Goal: Information Seeking & Learning: Understand process/instructions

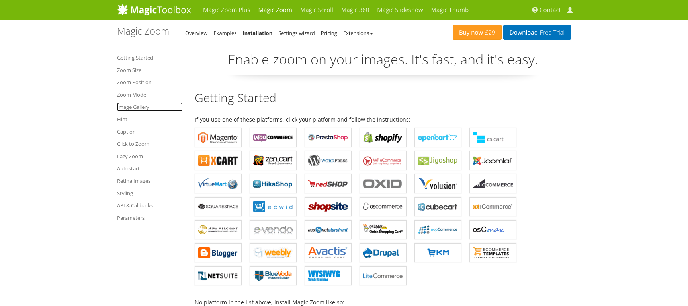
click at [137, 104] on link "Image Gallery" at bounding box center [150, 107] width 66 height 10
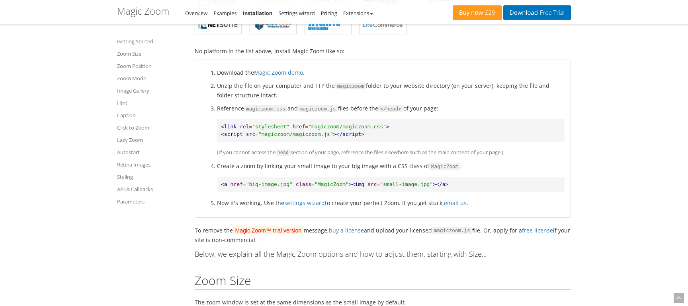
scroll to position [287, 0]
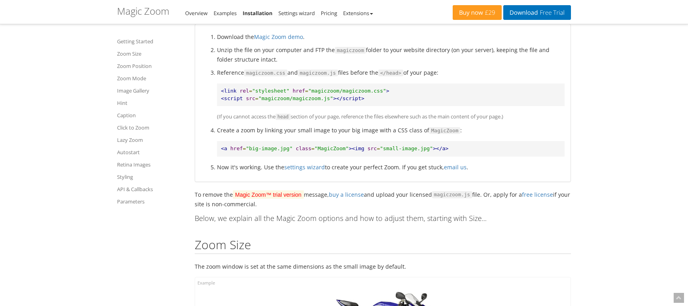
click at [375, 91] on pre "<link rel = "stylesheet" href = "magiczoom/magiczoom.css" > <script src = "magi…" at bounding box center [390, 95] width 347 height 23
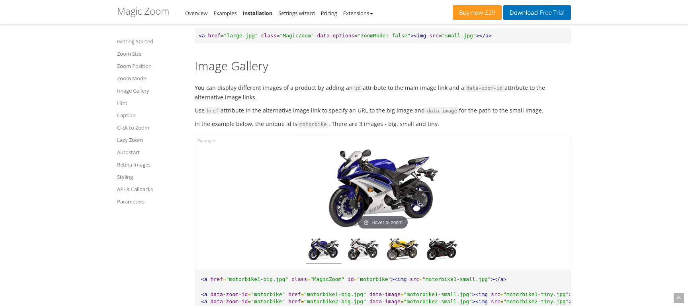
scroll to position [2565, 0]
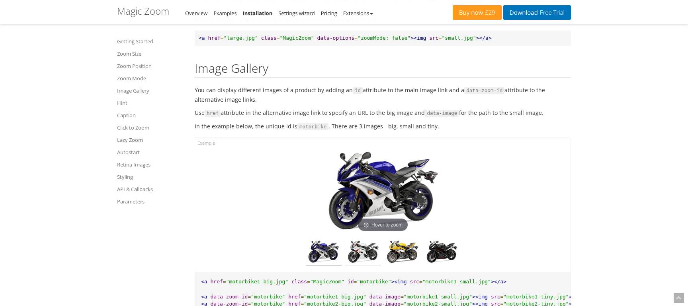
click at [359, 248] on img at bounding box center [363, 253] width 36 height 26
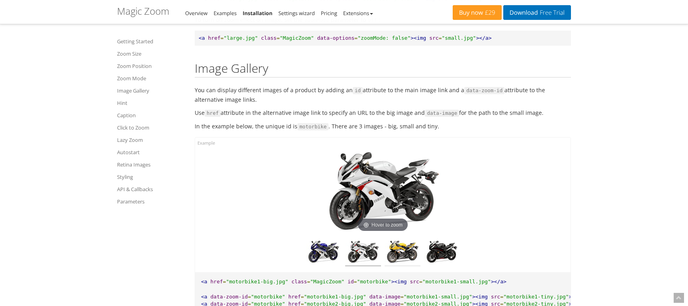
click at [394, 249] on img at bounding box center [403, 253] width 36 height 26
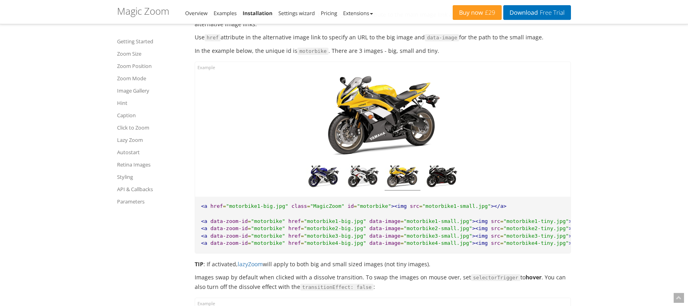
scroll to position [2651, 0]
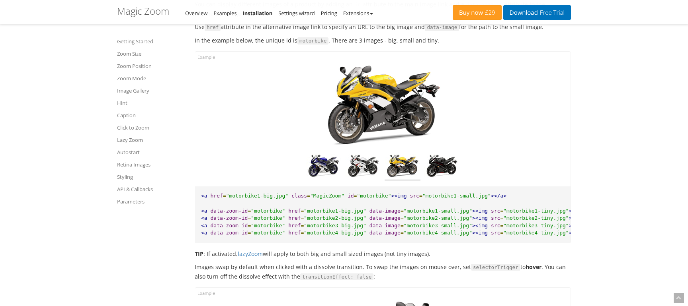
click at [400, 228] on span "=" at bounding box center [401, 226] width 3 height 6
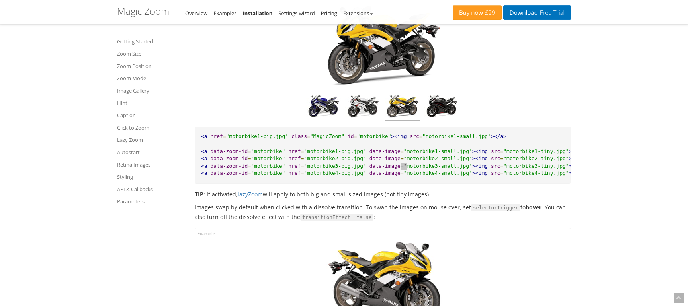
scroll to position [2823, 0]
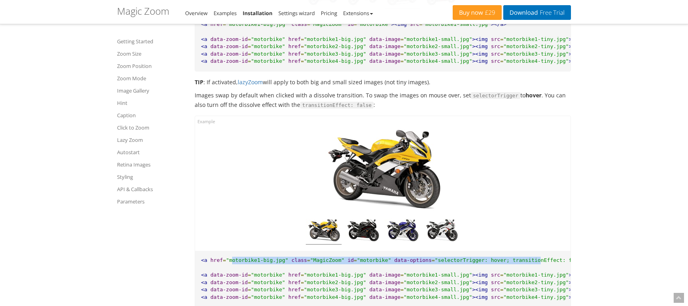
drag, startPoint x: 230, startPoint y: 263, endPoint x: 511, endPoint y: 263, distance: 281.0
click at [511, 263] on pre "<a href = "motorbike1-big.jpg" class = "MagicZoom" id = "motorbike" data-option…" at bounding box center [382, 279] width 375 height 56
click at [435, 262] on span ""selectorTrigger: hover; transitionEffect: false"" at bounding box center [511, 261] width 153 height 6
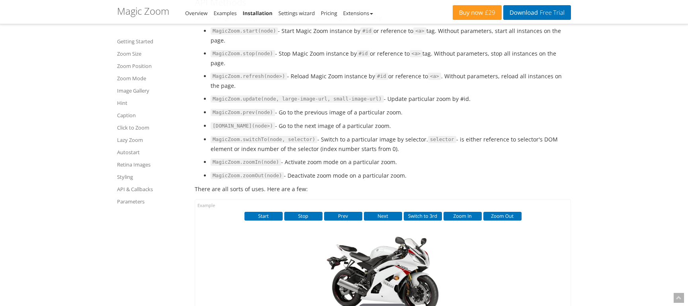
scroll to position [5252, 0]
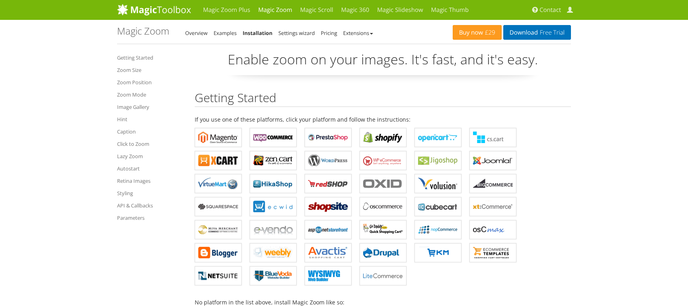
scroll to position [6842, 0]
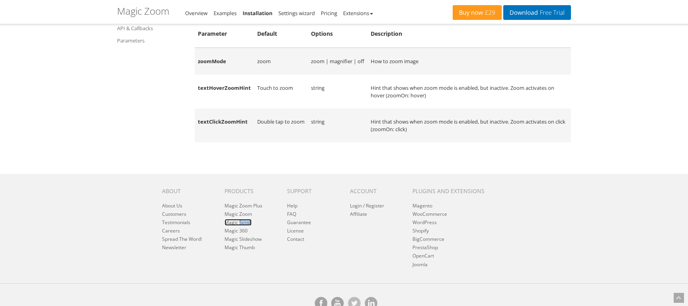
click at [248, 219] on link "Magic Scroll" at bounding box center [237, 222] width 27 height 7
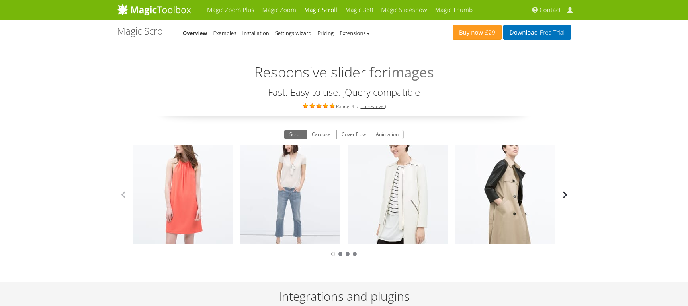
click at [565, 194] on button "button" at bounding box center [565, 195] width 12 height 12
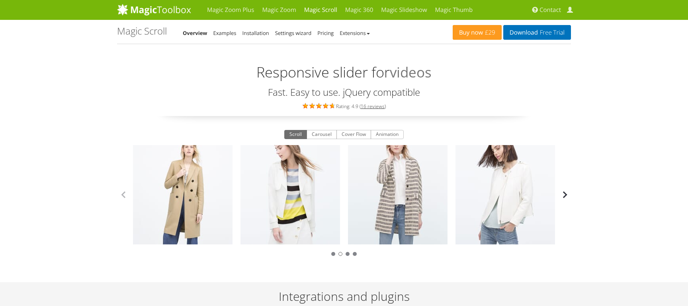
click at [565, 194] on button "button" at bounding box center [565, 195] width 12 height 12
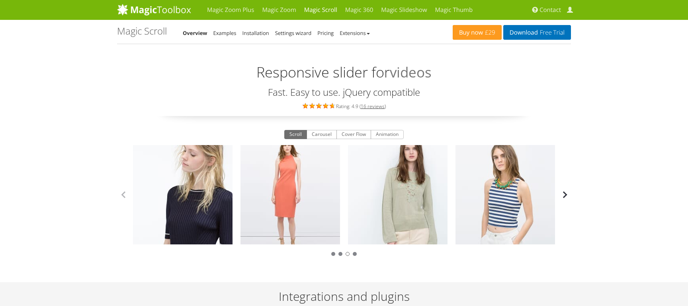
click at [565, 194] on button "button" at bounding box center [565, 195] width 12 height 12
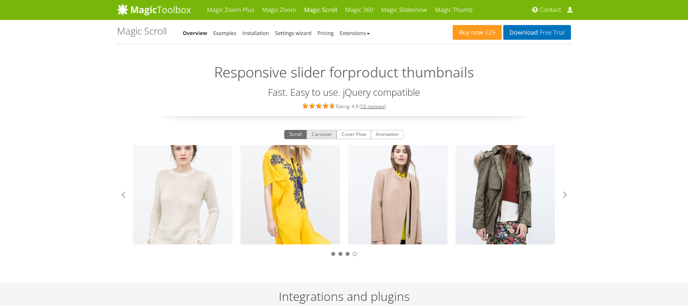
click at [321, 133] on button "Carousel" at bounding box center [321, 135] width 30 height 10
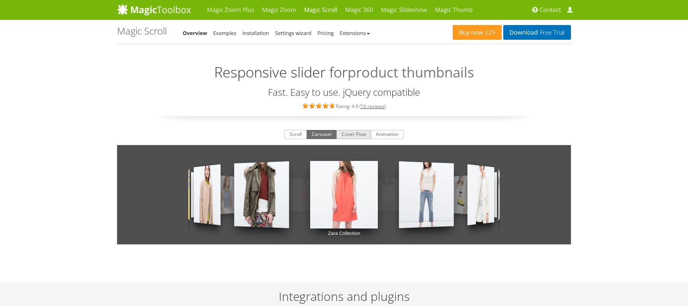
click at [351, 133] on button "Cover Flow" at bounding box center [353, 135] width 35 height 10
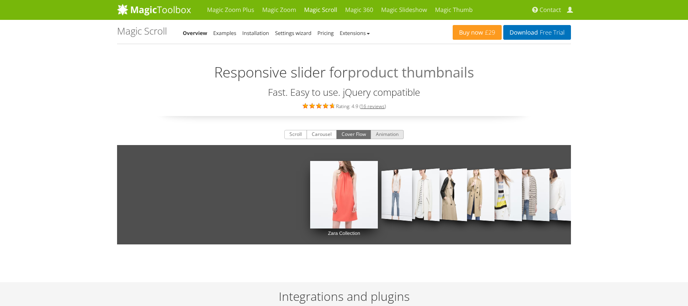
click at [384, 133] on button "Animation" at bounding box center [387, 135] width 33 height 10
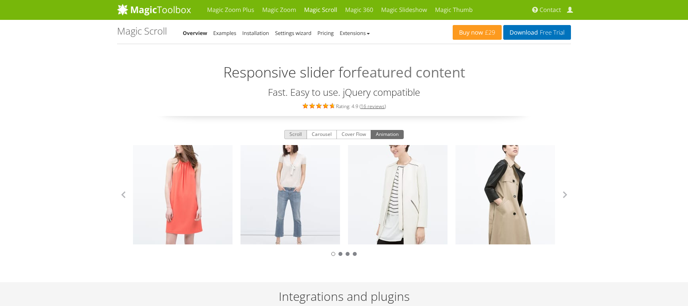
click at [288, 134] on button "Scroll" at bounding box center [295, 135] width 23 height 10
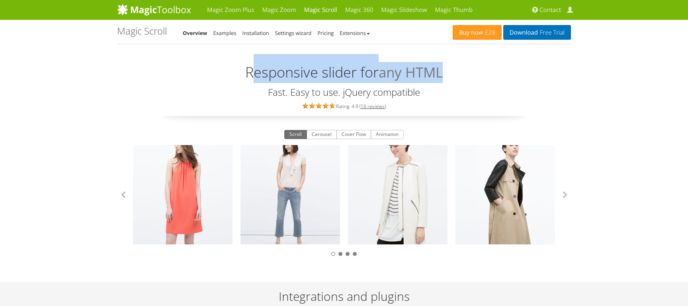
drag, startPoint x: 255, startPoint y: 68, endPoint x: 454, endPoint y: 80, distance: 199.4
click at [454, 80] on h2 "Responsive slider for any HTML" at bounding box center [344, 68] width 454 height 29
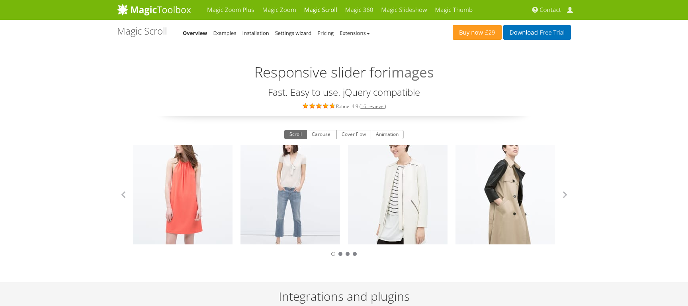
click at [455, 90] on h3 "Fast. Easy to use. jQuery compatible" at bounding box center [344, 92] width 454 height 10
click at [330, 8] on link "Magic Scroll" at bounding box center [320, 10] width 41 height 20
click at [263, 33] on link "Installation" at bounding box center [255, 32] width 27 height 7
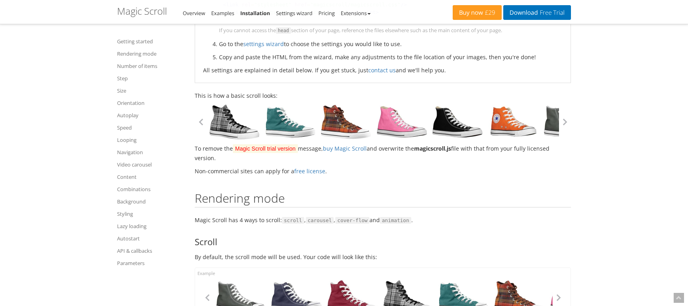
scroll to position [215, 0]
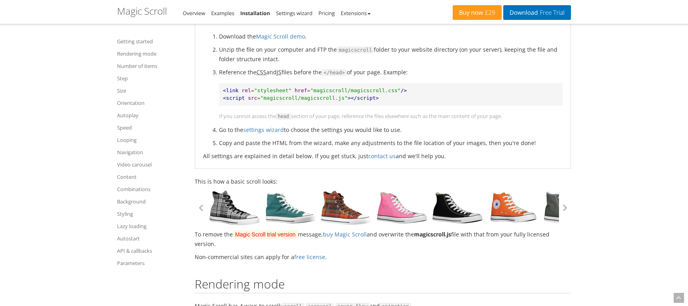
click at [398, 91] on pre "<link rel = "stylesheet" href = "magicscroll/magicscroll.css" /> <script src = …" at bounding box center [391, 94] width 344 height 23
click at [387, 97] on pre "<link rel = "stylesheet" href = "magicscroll/magicscroll.css" /> <script src = …" at bounding box center [391, 94] width 344 height 23
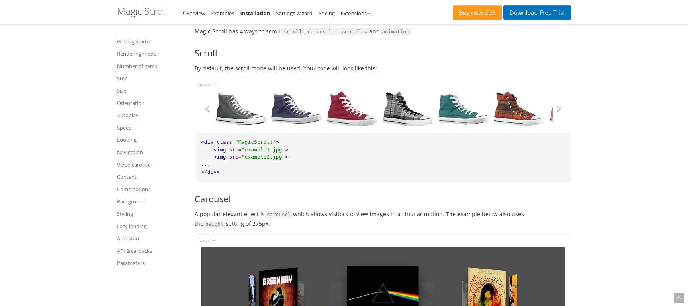
scroll to position [502, 0]
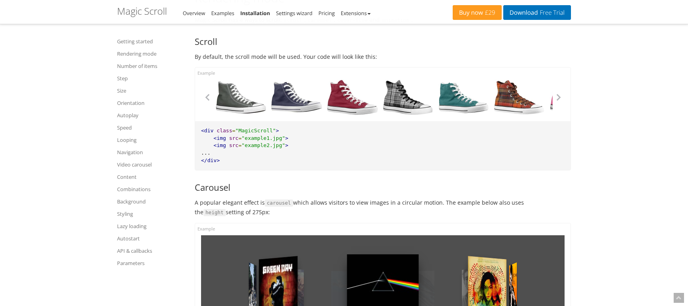
click at [253, 132] on span ""MagicScroll"" at bounding box center [255, 131] width 41 height 6
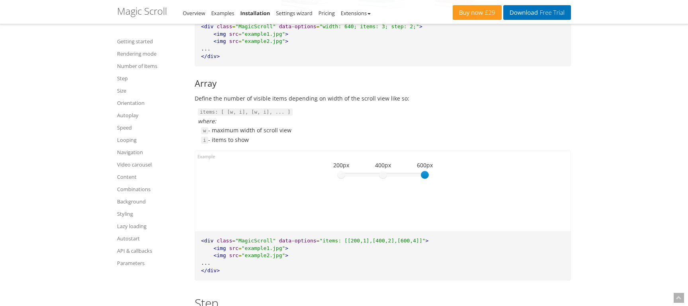
scroll to position [1748, 0]
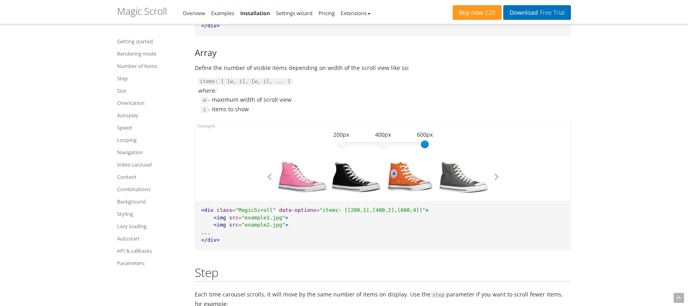
drag, startPoint x: 426, startPoint y: 142, endPoint x: 428, endPoint y: 147, distance: 5.5
click at [428, 147] on div "600 200px 400px 600px 600" at bounding box center [383, 164] width 239 height 62
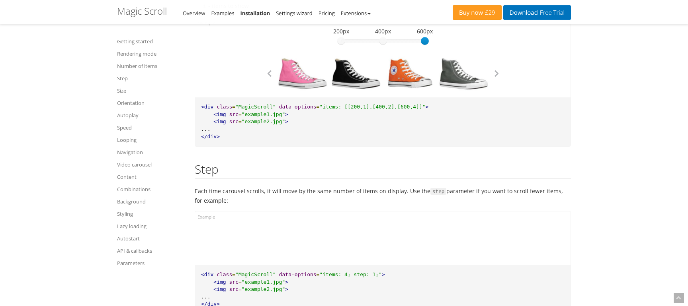
scroll to position [1906, 0]
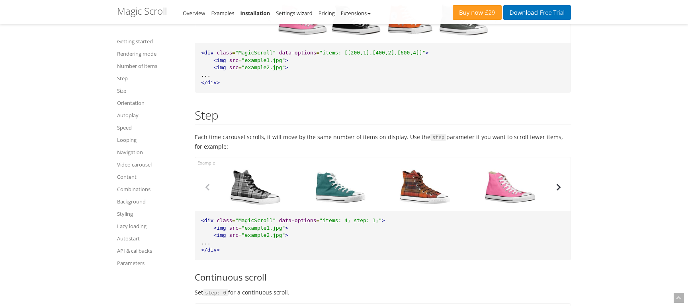
click at [557, 186] on button "button" at bounding box center [558, 188] width 12 height 12
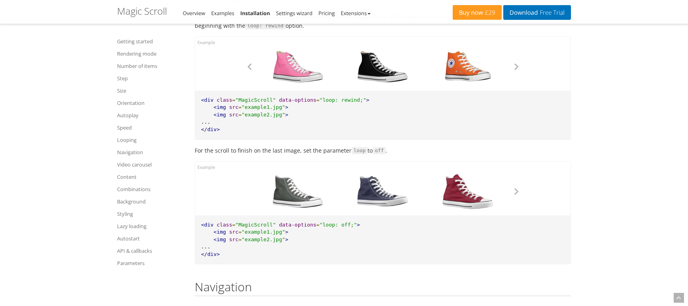
scroll to position [3253, 0]
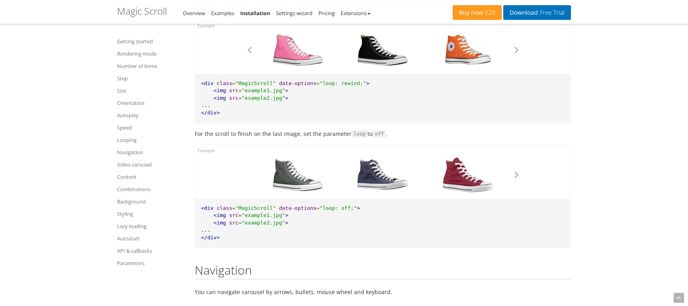
click at [254, 84] on span ""MagicScroll"" at bounding box center [255, 83] width 41 height 6
copy span "MagicScroll"
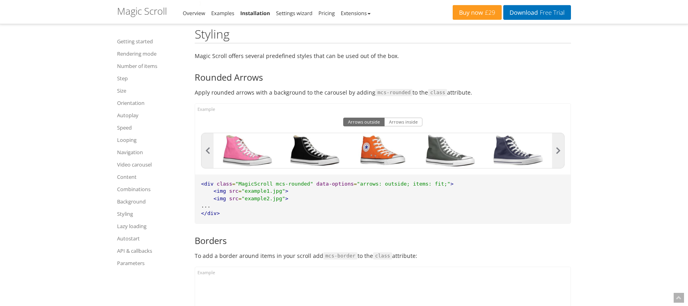
scroll to position [5431, 0]
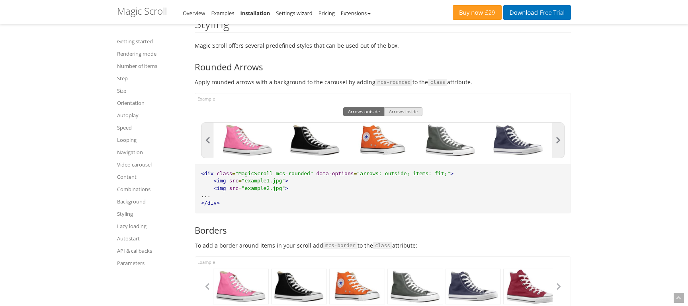
click at [406, 111] on button "Arrows inside" at bounding box center [403, 111] width 38 height 9
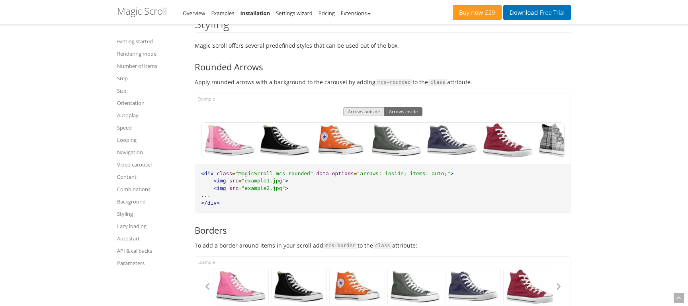
click at [374, 113] on button "Arrows outside" at bounding box center [363, 111] width 41 height 9
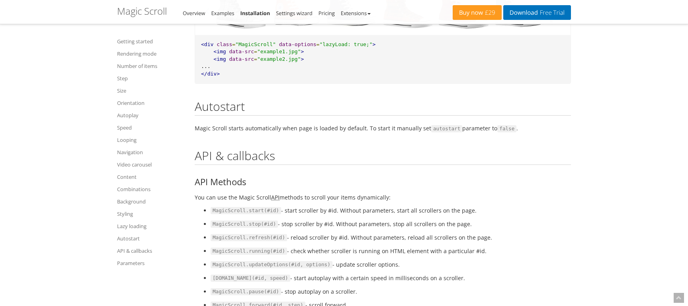
scroll to position [5703, 0]
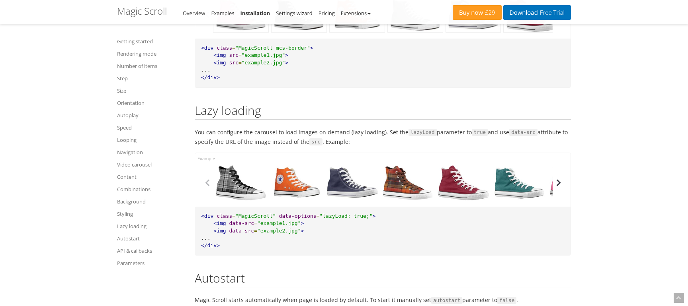
click at [560, 184] on button "button" at bounding box center [558, 183] width 12 height 12
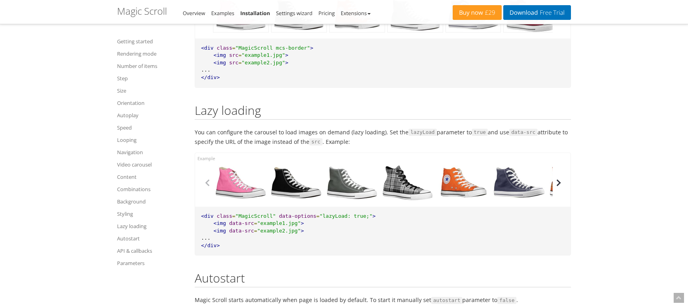
click at [560, 184] on button "button" at bounding box center [558, 183] width 12 height 12
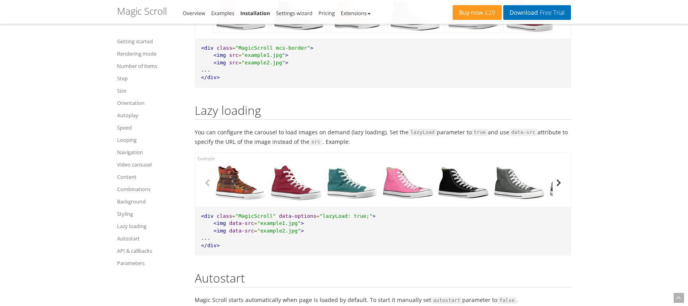
click at [560, 184] on button "button" at bounding box center [558, 183] width 12 height 12
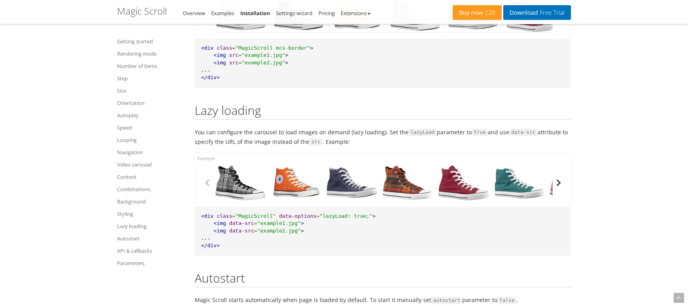
click at [560, 184] on button "button" at bounding box center [558, 183] width 12 height 12
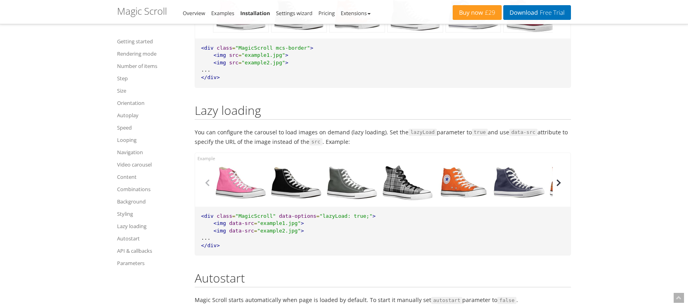
click at [560, 184] on button "button" at bounding box center [558, 183] width 12 height 12
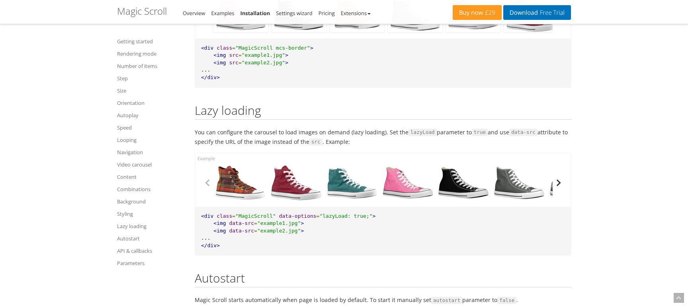
click at [560, 184] on button "button" at bounding box center [558, 183] width 12 height 12
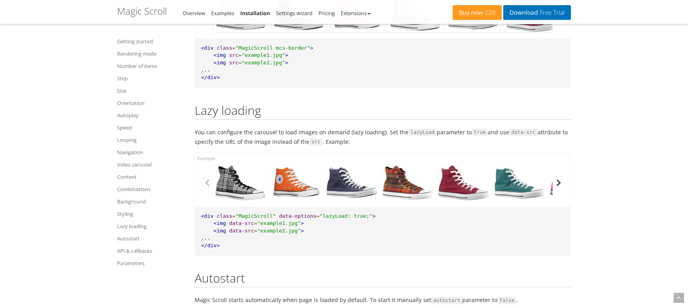
click at [560, 184] on button "button" at bounding box center [558, 183] width 12 height 12
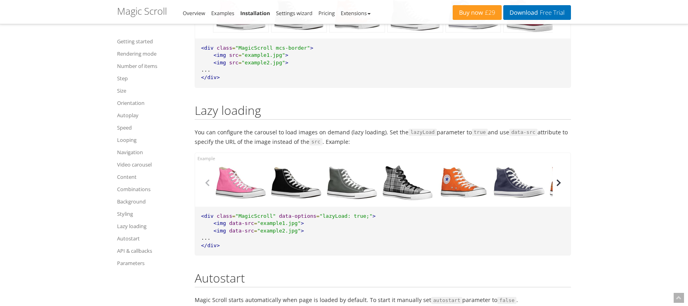
click at [560, 184] on button "button" at bounding box center [558, 183] width 12 height 12
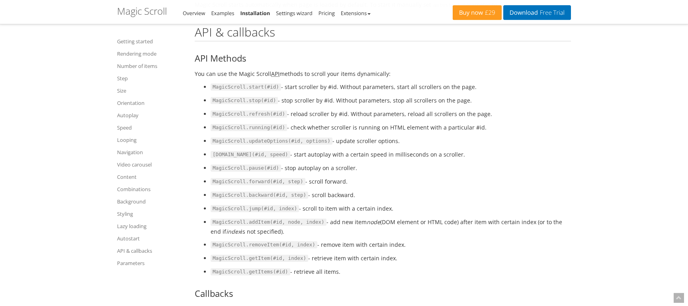
scroll to position [6018, 0]
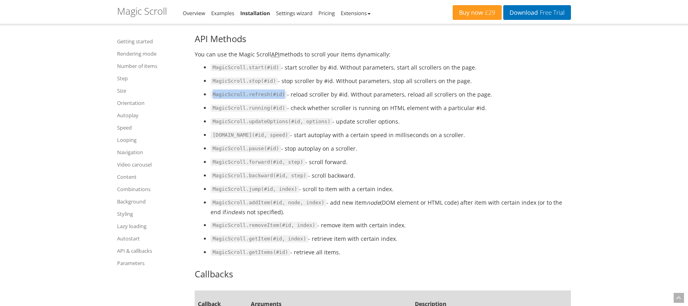
drag, startPoint x: 213, startPoint y: 94, endPoint x: 279, endPoint y: 93, distance: 66.1
click at [279, 93] on code "MagicScroll.refresh(#id)" at bounding box center [249, 94] width 76 height 7
copy code "MagicScroll.refresh(#id)"
